Goal: Complete application form: Complete application form

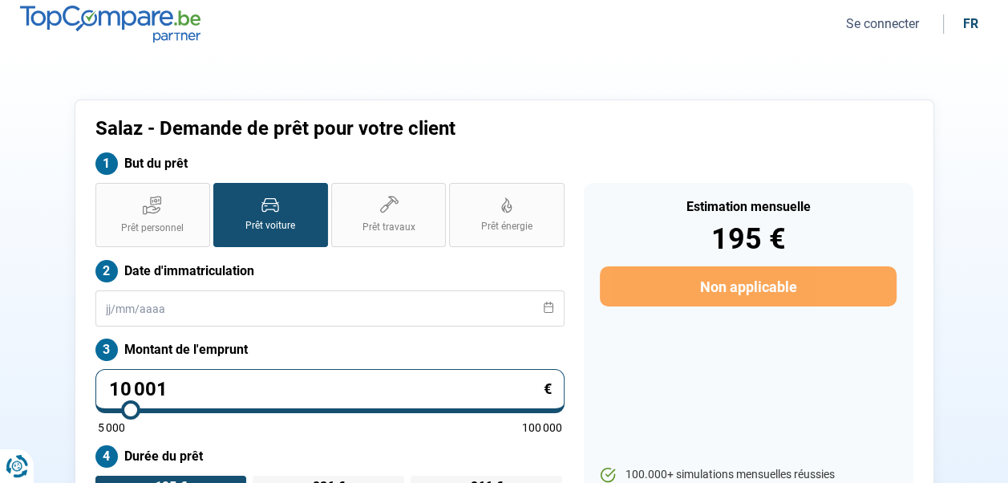
click at [821, 87] on section "Salaz - Demande de prêt pour votre client But du prêt Prêt personnel Prêt voitu…" at bounding box center [504, 344] width 1008 height 592
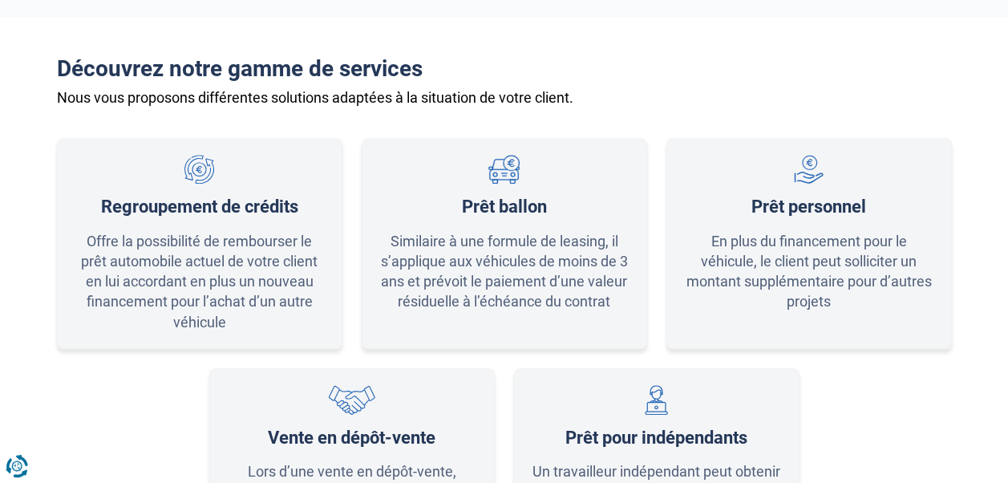
scroll to position [1283, 0]
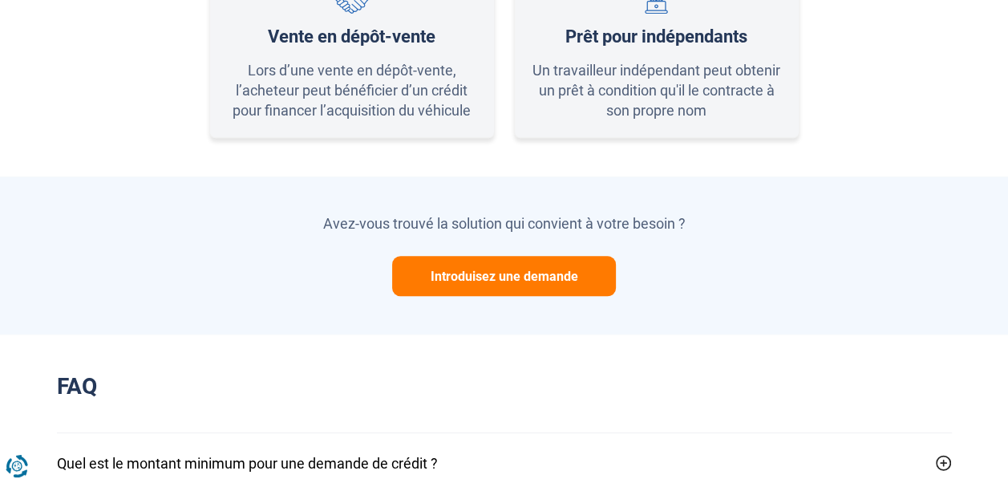
click at [505, 276] on button "Introduisez une demande" at bounding box center [504, 276] width 224 height 40
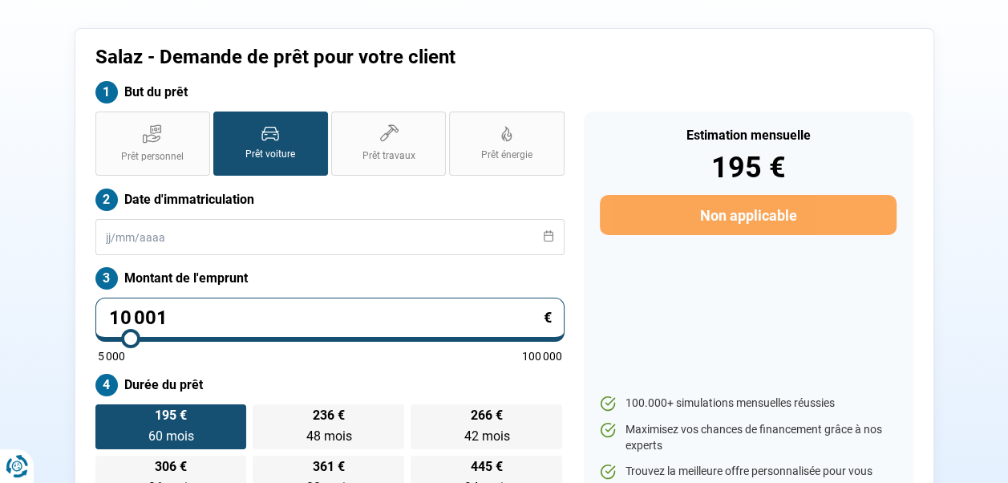
scroll to position [0, 0]
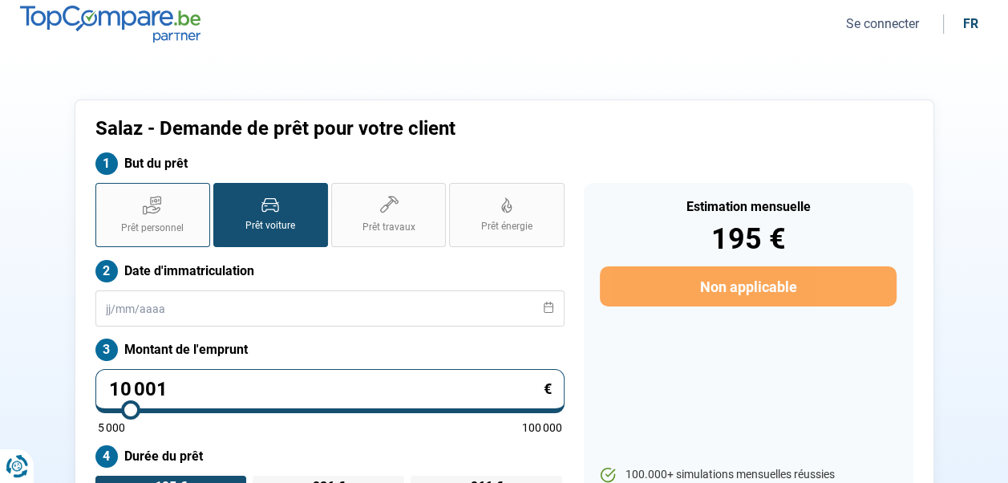
click at [150, 213] on icon at bounding box center [152, 205] width 19 height 20
click at [106, 193] on input "Prêt personnel" at bounding box center [100, 188] width 10 height 10
radio input "true"
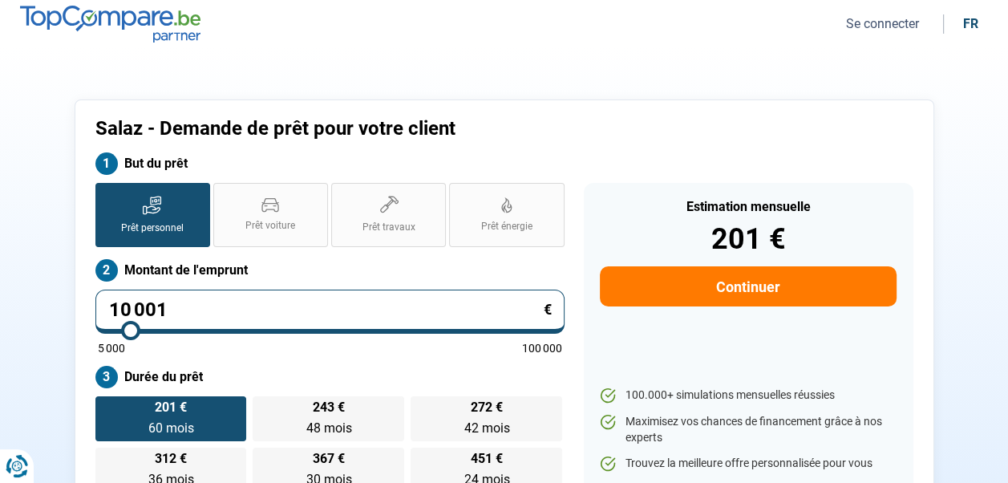
click at [197, 305] on input "10 001" at bounding box center [329, 312] width 469 height 44
type input "1 000"
type input "5000"
type input "100"
type input "5000"
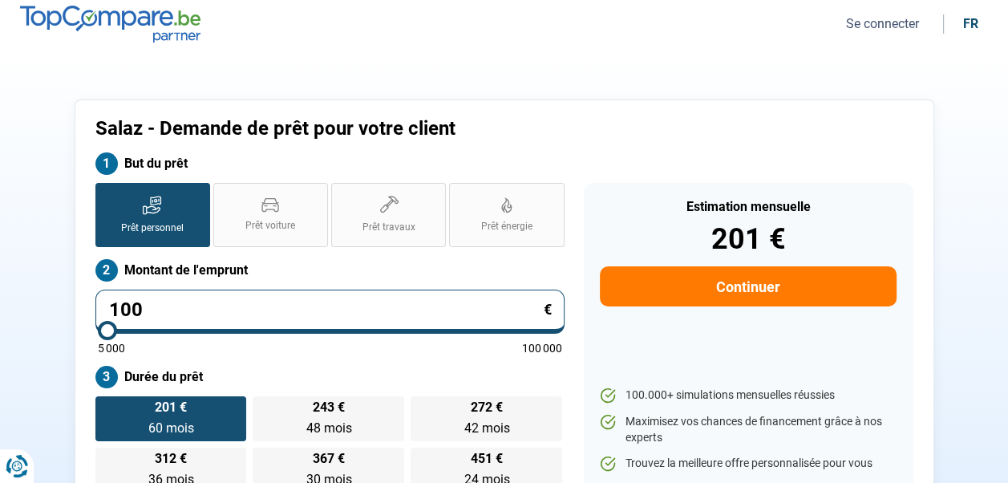
type input "10"
type input "5000"
type input "1"
type input "5000"
type input "0"
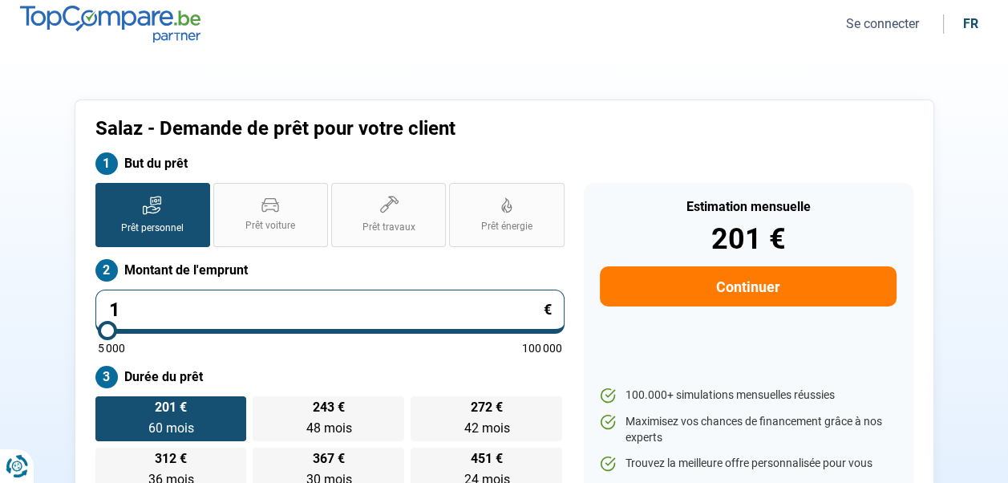
type input "5000"
type input "6"
type input "5000"
type input "67"
type input "5000"
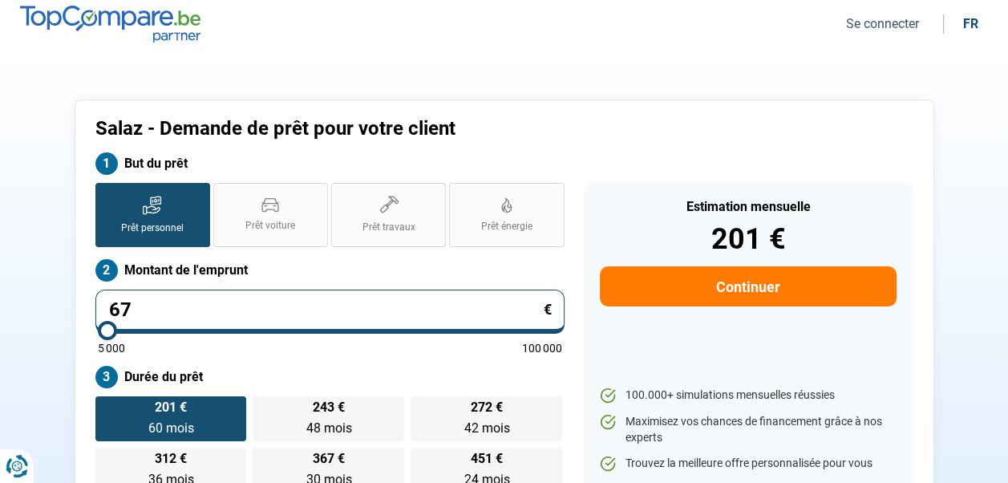
type input "675"
type input "5000"
type input "6 750"
type input "6750"
type input "6 750"
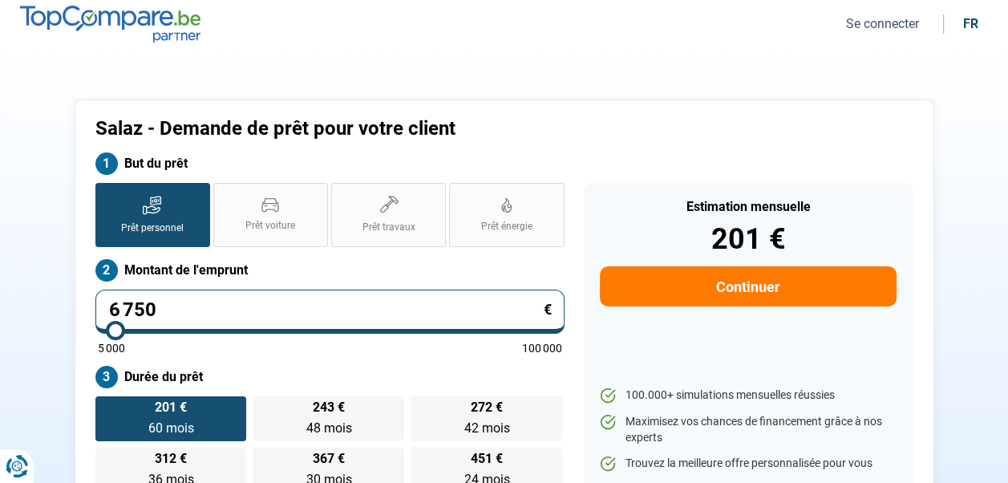
radio input "true"
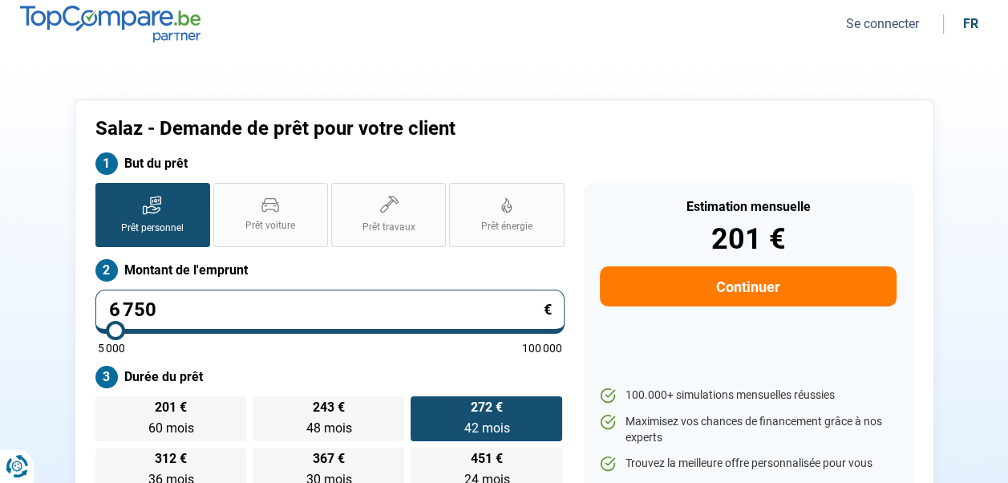
click at [631, 66] on section "Salaz - Demande de prêt pour votre client But du prêt Prêt personnel Prêt voitu…" at bounding box center [504, 304] width 1008 height 513
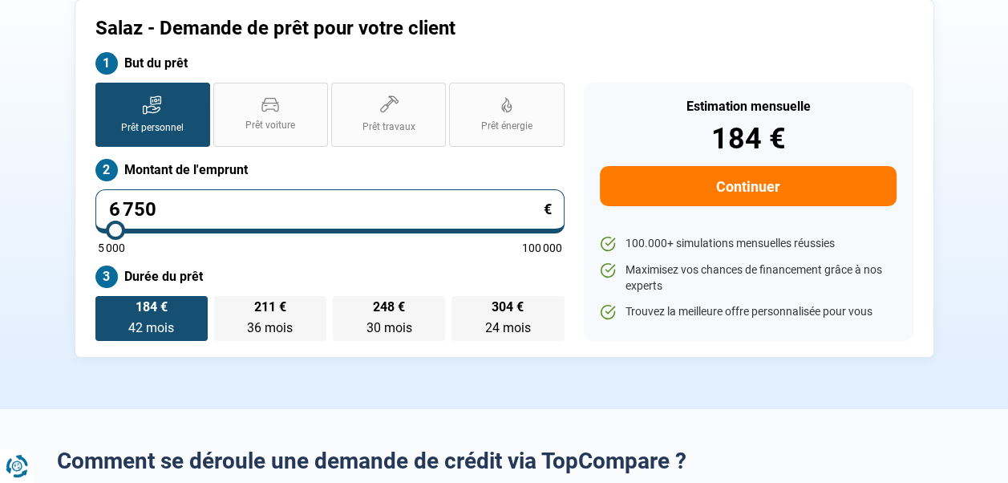
scroll to position [160, 0]
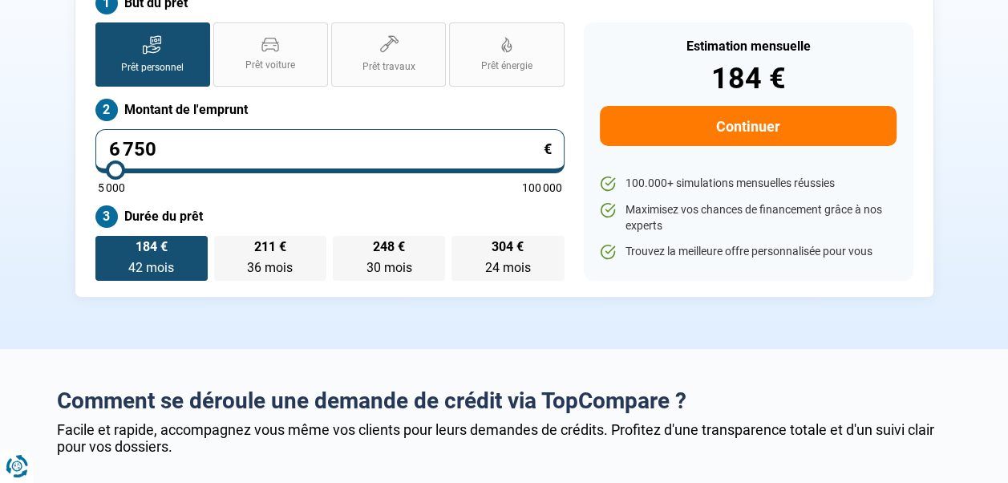
click at [729, 133] on button "Continuer" at bounding box center [748, 126] width 296 height 40
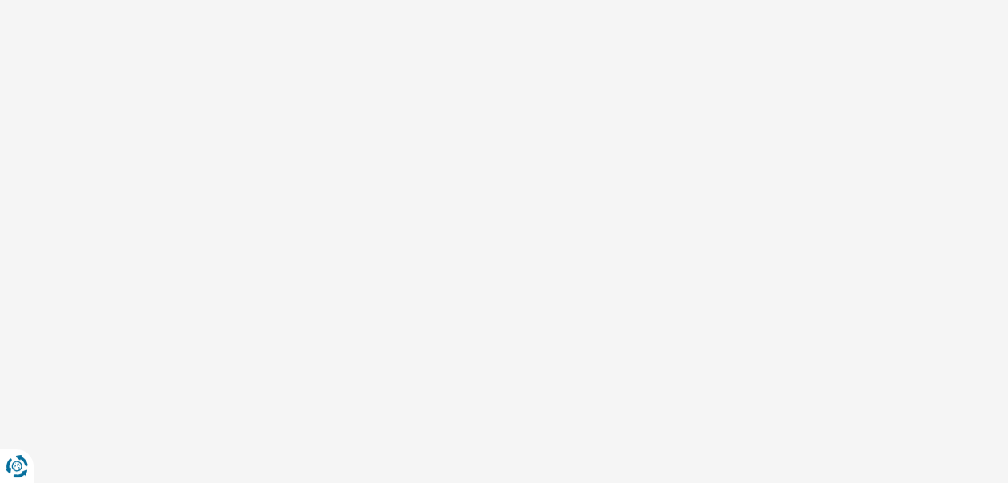
scroll to position [128, 0]
select select "32"
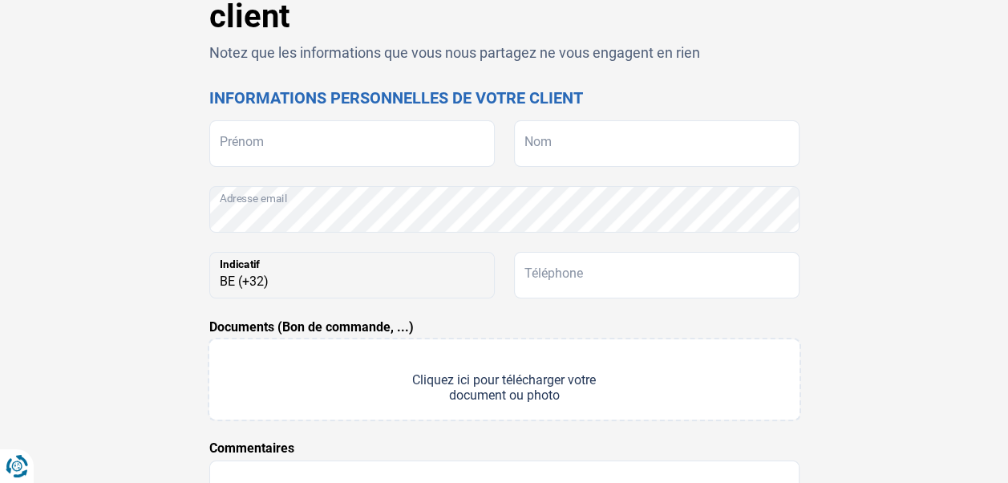
scroll to position [0, 0]
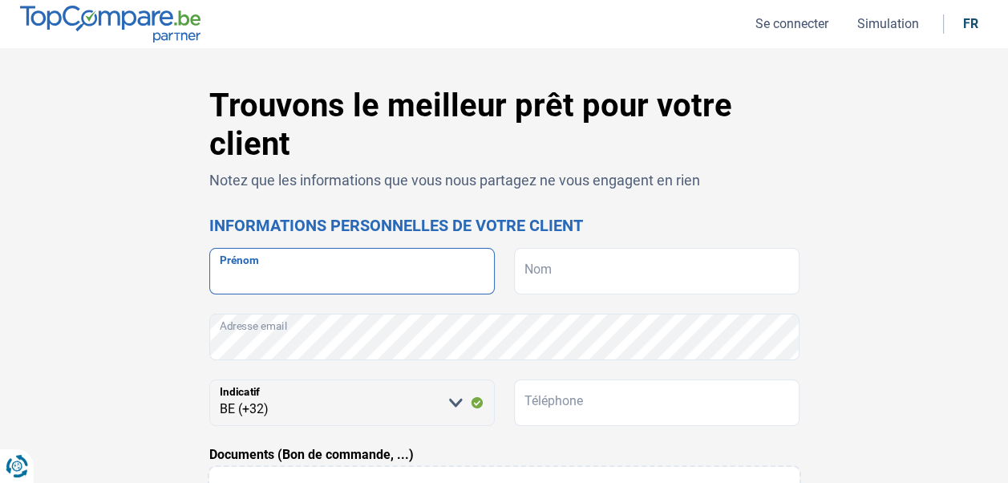
click at [388, 270] on input "Prénom" at bounding box center [352, 271] width 286 height 47
type input "PHILIPPE"
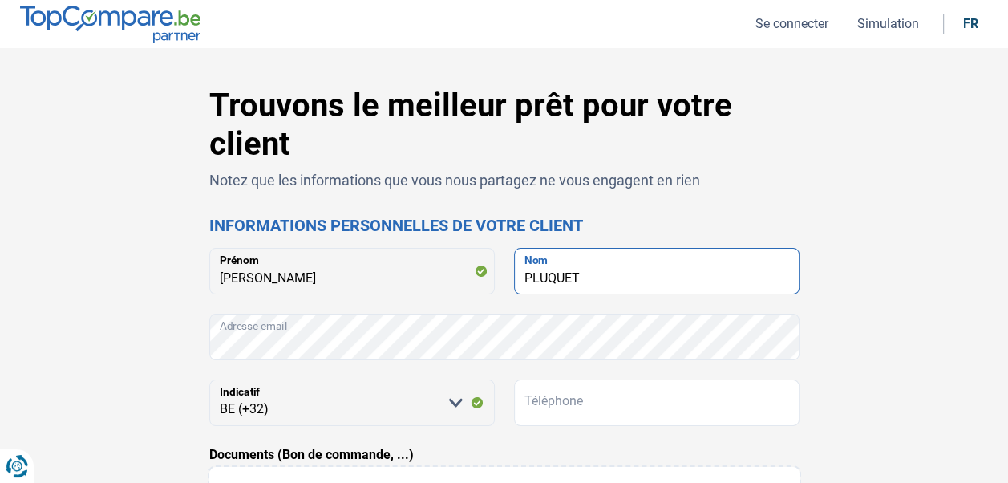
type input "PLUQUET"
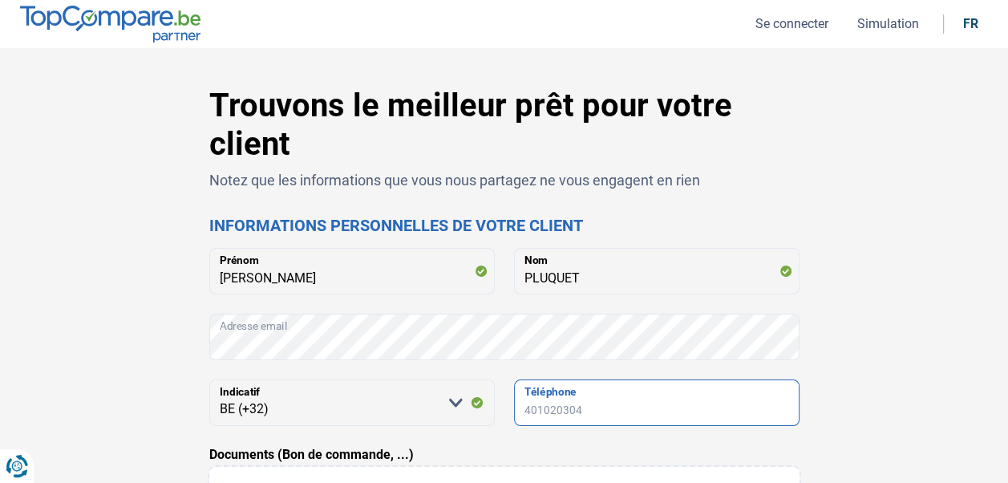
click at [564, 403] on input "Téléphone" at bounding box center [657, 402] width 286 height 47
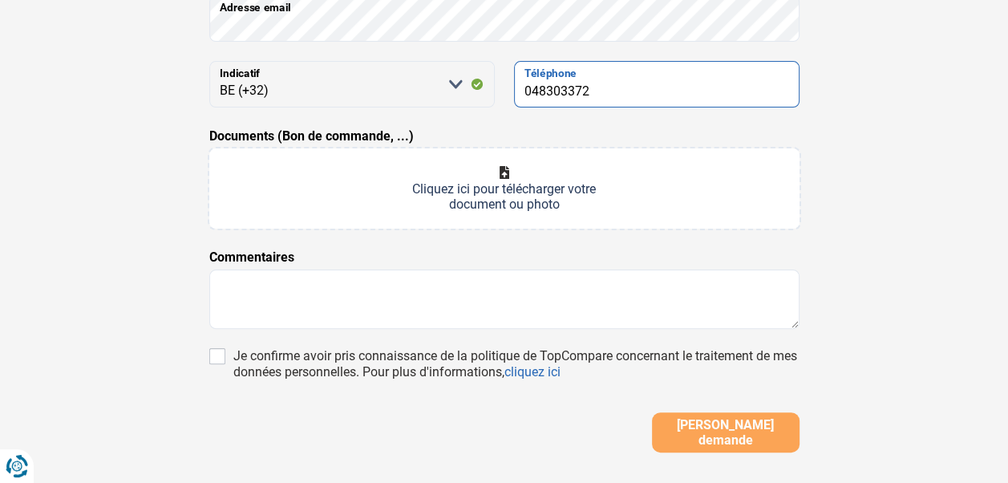
scroll to position [321, 0]
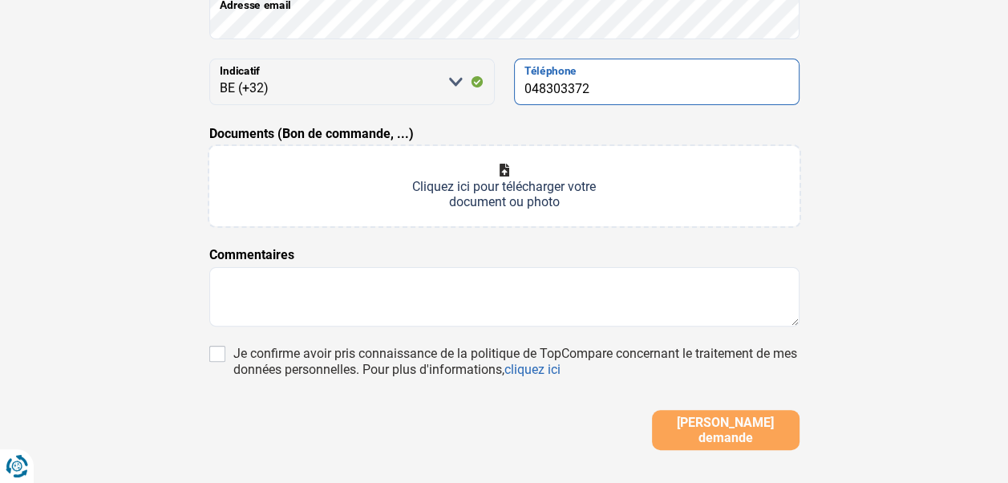
type input "048303372"
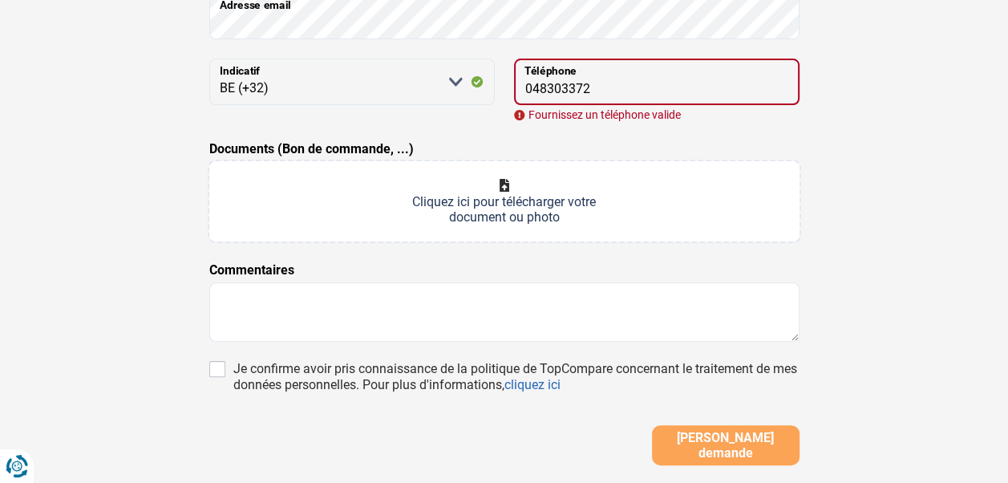
click at [506, 184] on input "Documents (Bon de commande, ...)" at bounding box center [504, 201] width 590 height 80
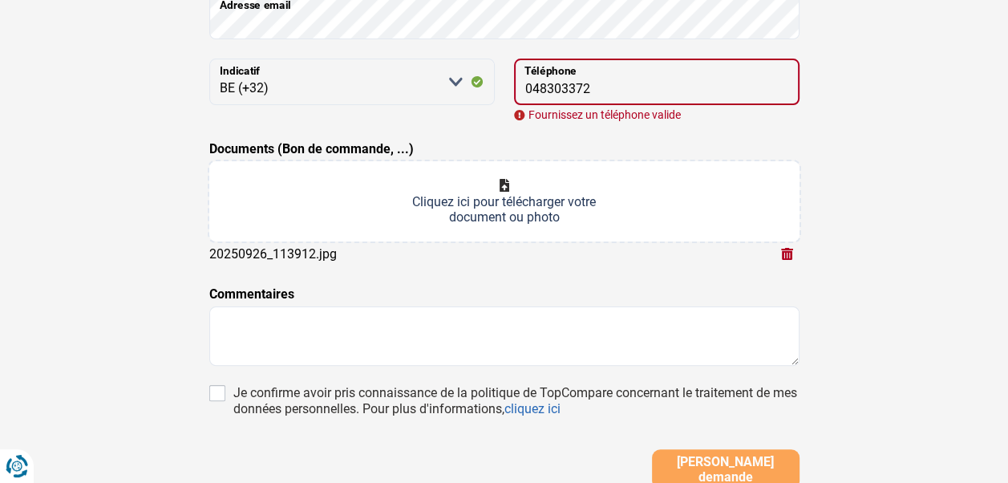
click at [507, 189] on input "Documents (Bon de commande, ...)" at bounding box center [504, 201] width 590 height 80
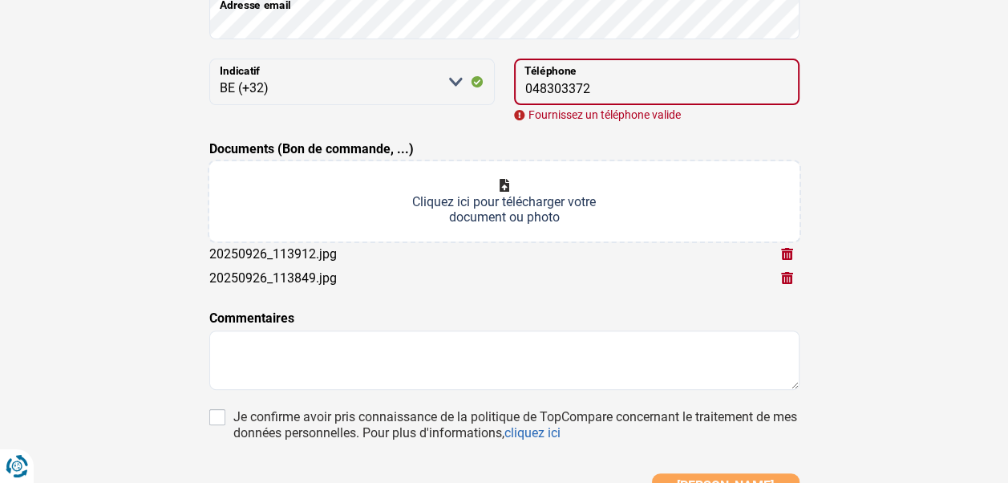
click at [516, 185] on input "Documents (Bon de commande, ...)" at bounding box center [504, 201] width 590 height 80
type input "C:\fakepath\20250926_113902.jpg"
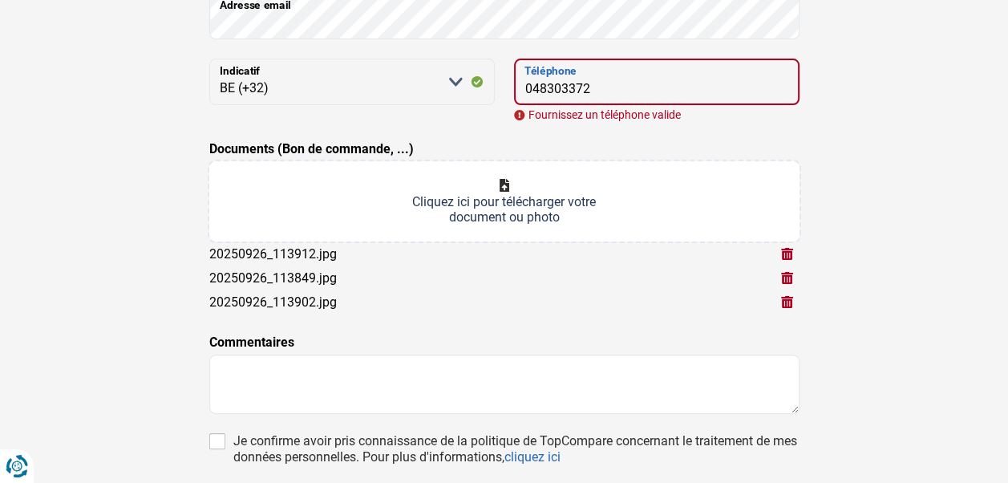
click at [533, 86] on input "048303372" at bounding box center [657, 82] width 286 height 47
click at [911, 121] on div "Trouvons le meilleur prêt pour votre client Notez que les informations que vous…" at bounding box center [504, 199] width 914 height 867
click at [635, 86] on input "48303372" at bounding box center [657, 82] width 286 height 47
type input "4"
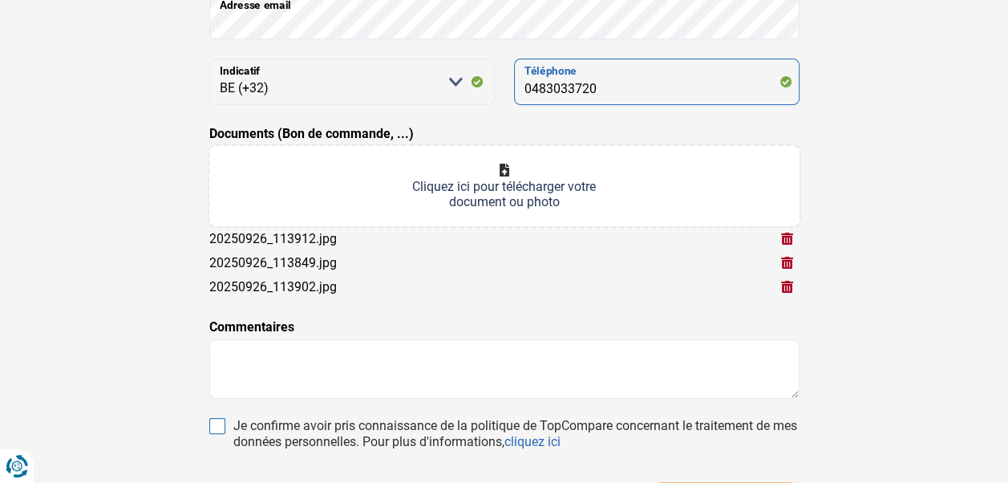
type input "0483033720"
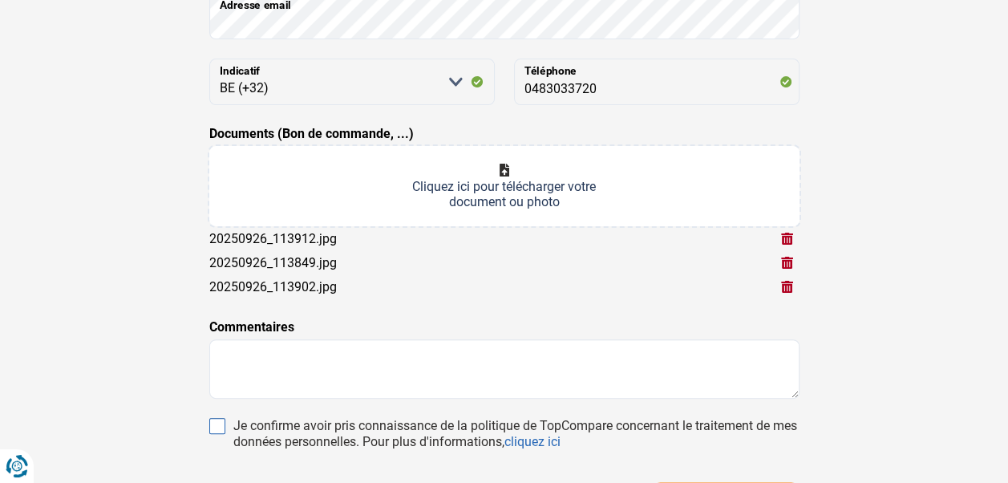
click at [220, 424] on input "Je confirme avoir pris connaissance de la politique de TopCompare concernant le…" at bounding box center [217, 426] width 16 height 16
checkbox input "true"
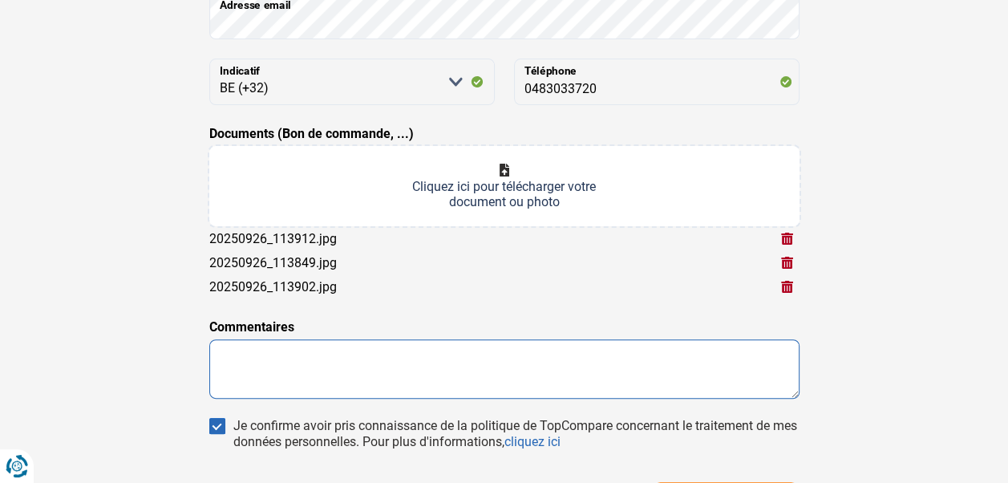
click at [261, 366] on textarea at bounding box center [504, 368] width 590 height 59
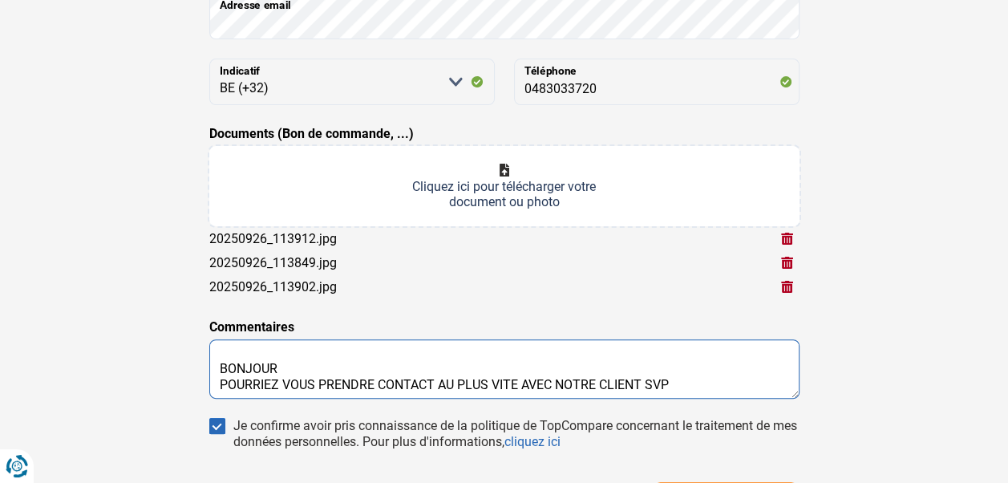
scroll to position [11, 0]
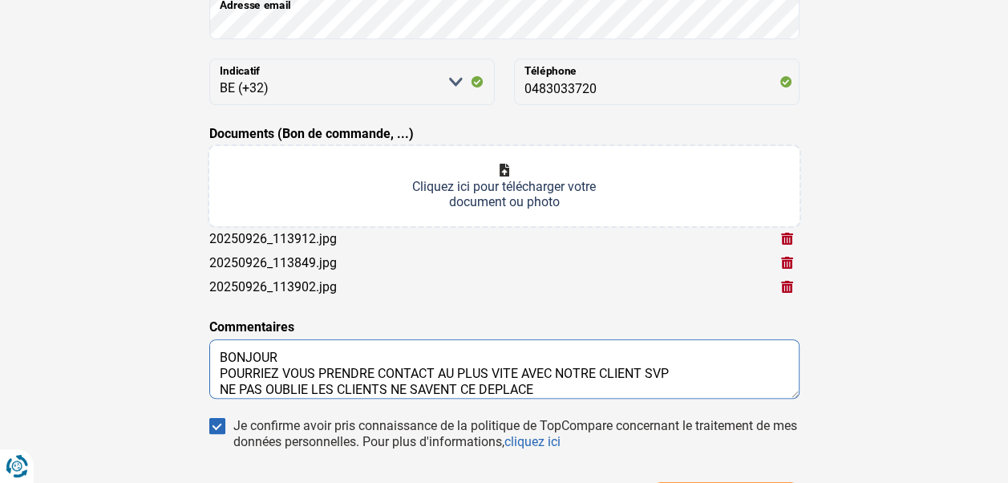
type textarea "BONJOUR POURRIEZ VOUS PRENDRE CONTACT AU PLUS VITE AVEC NOTRE CLIENT SVP NE PAS…"
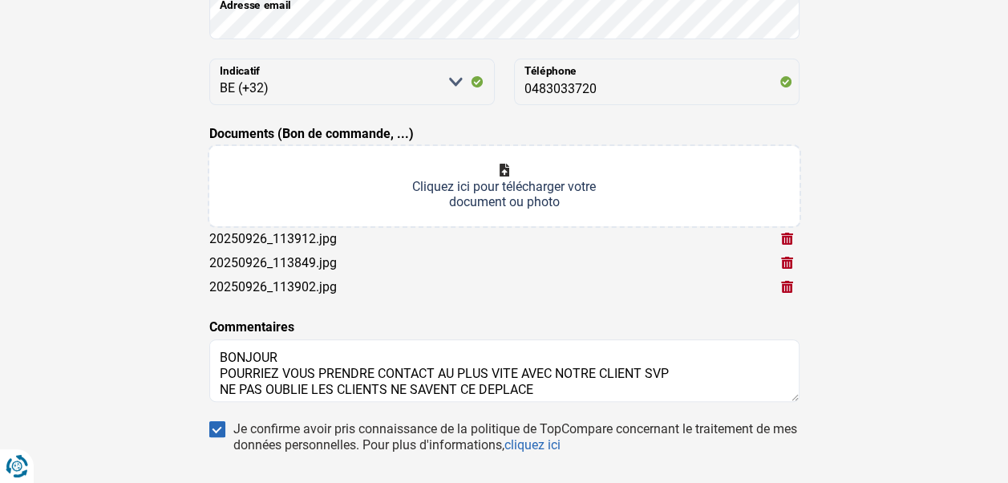
click at [847, 209] on div "Trouvons le meilleur prêt pour votre client Notez que les informations que vous…" at bounding box center [504, 193] width 914 height 855
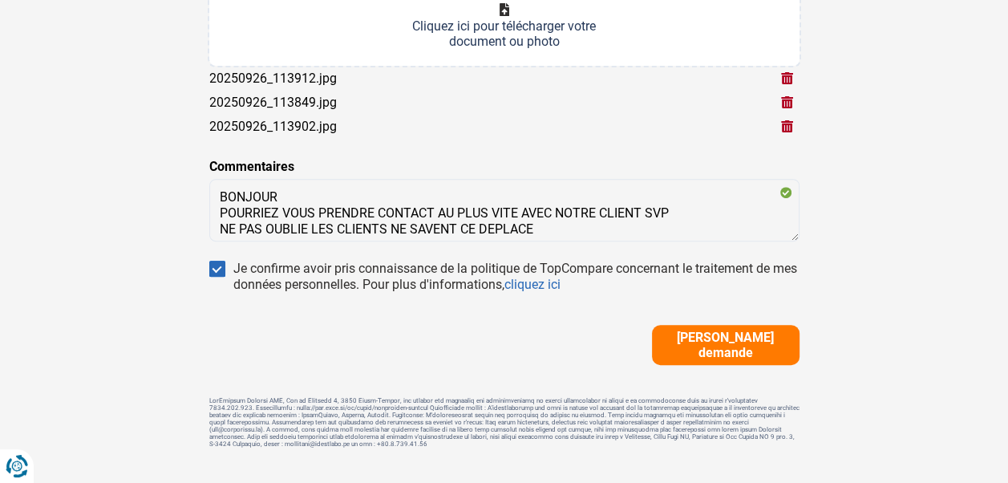
scroll to position [516, 0]
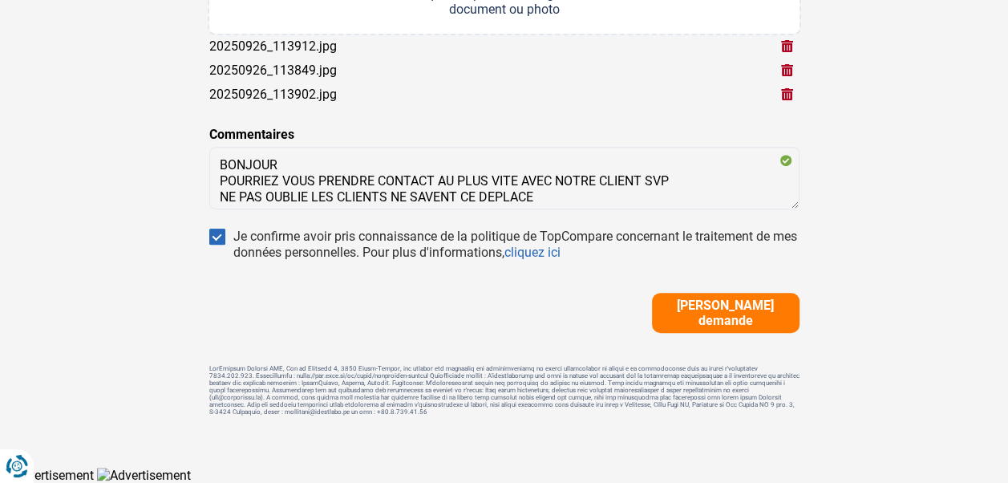
click at [698, 309] on span "Soumettre demande" at bounding box center [726, 313] width 138 height 30
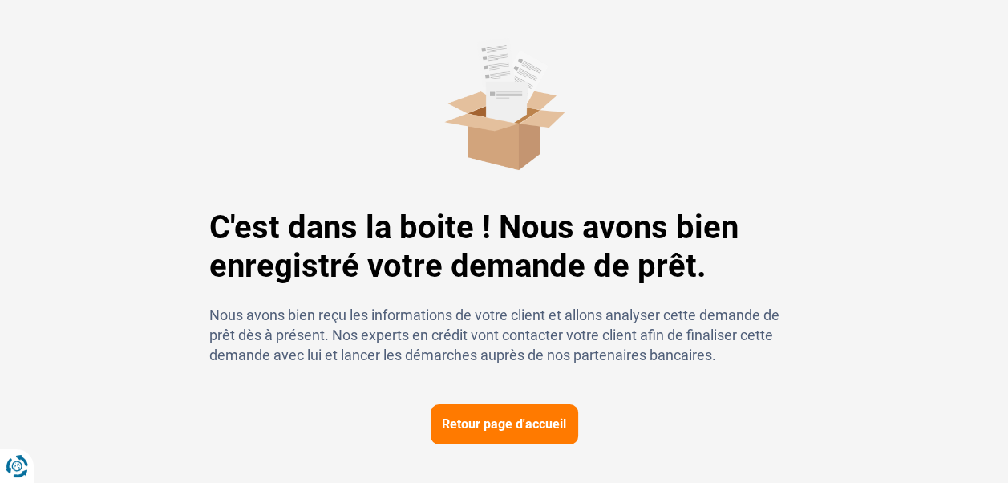
scroll to position [64, 0]
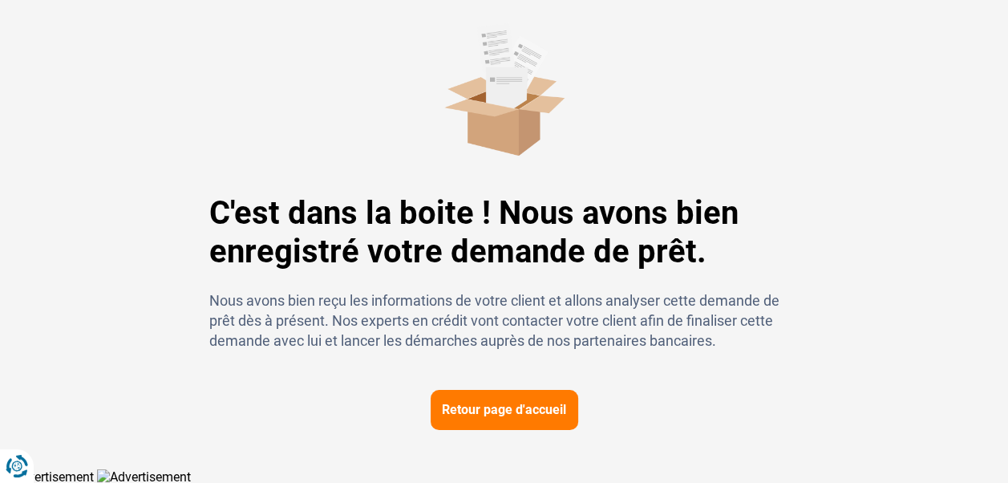
click at [924, 89] on div "C'est dans la boite ! Nous avons bien enregistré votre demande de prêt. Nous av…" at bounding box center [504, 226] width 914 height 408
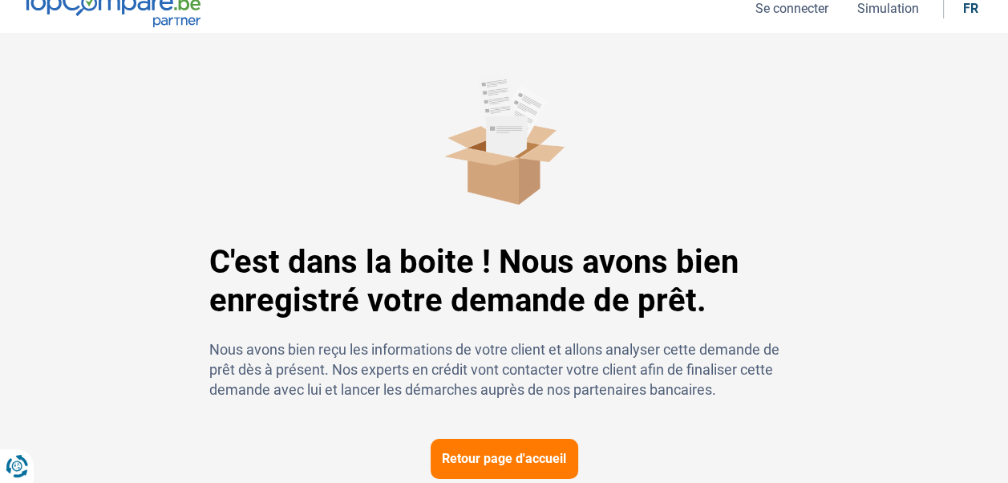
scroll to position [0, 0]
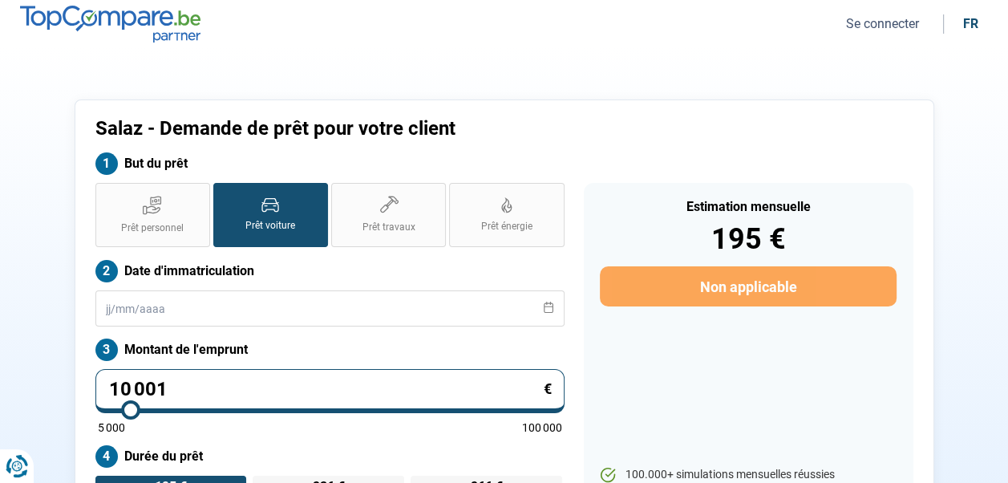
click at [281, 213] on label "Prêt voiture" at bounding box center [270, 215] width 115 height 64
click at [224, 193] on input "Prêt voiture" at bounding box center [218, 188] width 10 height 10
click at [897, 21] on button "Se connecter" at bounding box center [882, 23] width 83 height 17
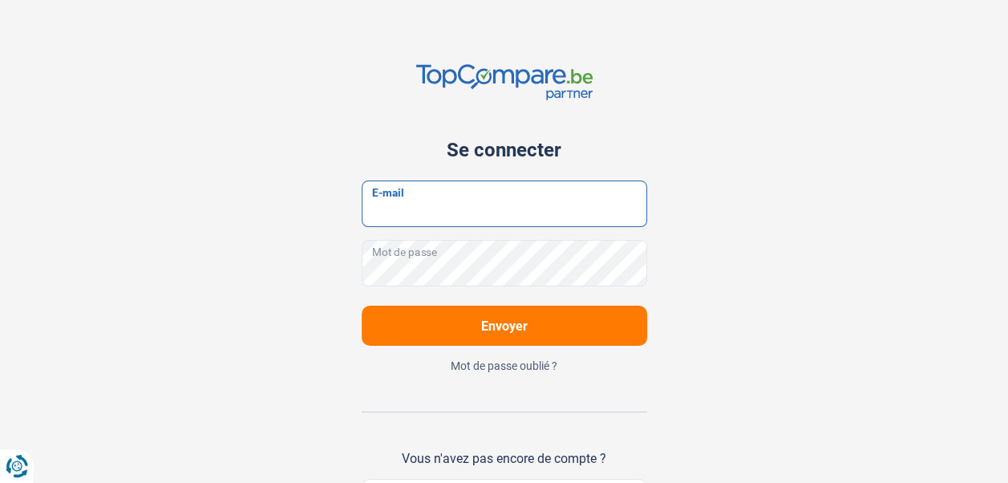
type input "[EMAIL_ADDRESS][DOMAIN_NAME]"
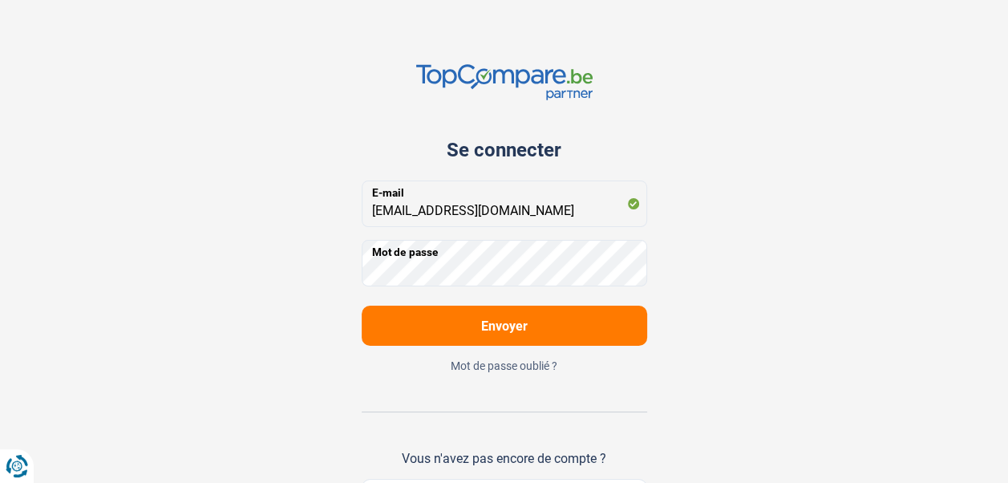
click at [511, 329] on span "Envoyer" at bounding box center [504, 325] width 47 height 15
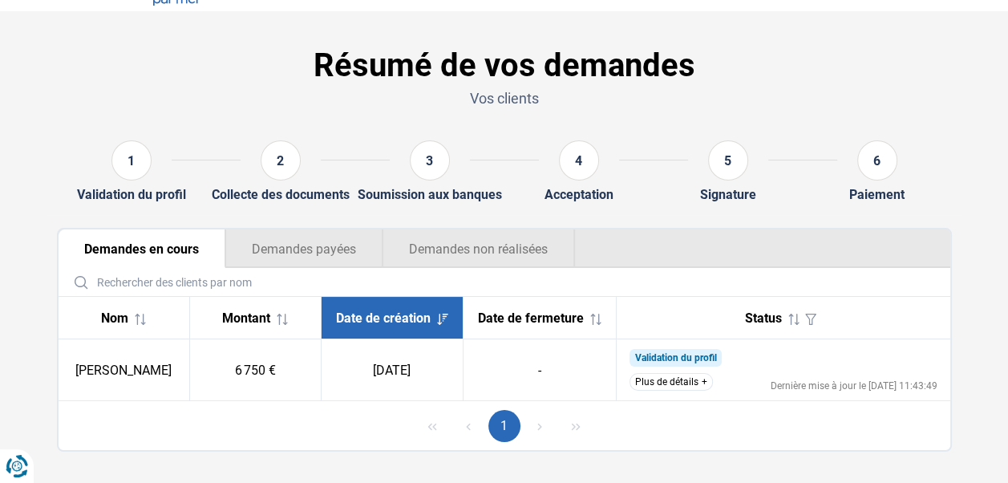
scroll to position [60, 0]
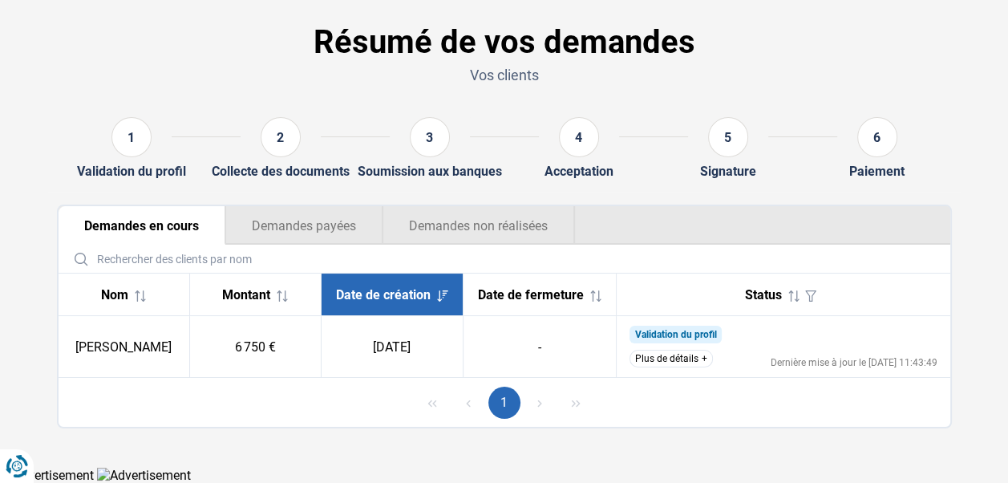
click at [677, 355] on button "Plus de détails" at bounding box center [671, 359] width 83 height 18
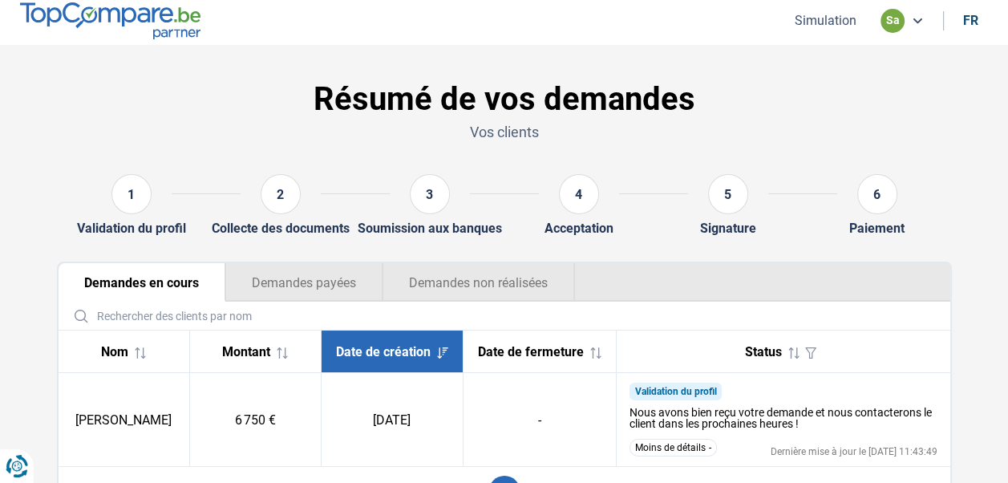
scroll to position [0, 0]
